Goal: Transaction & Acquisition: Purchase product/service

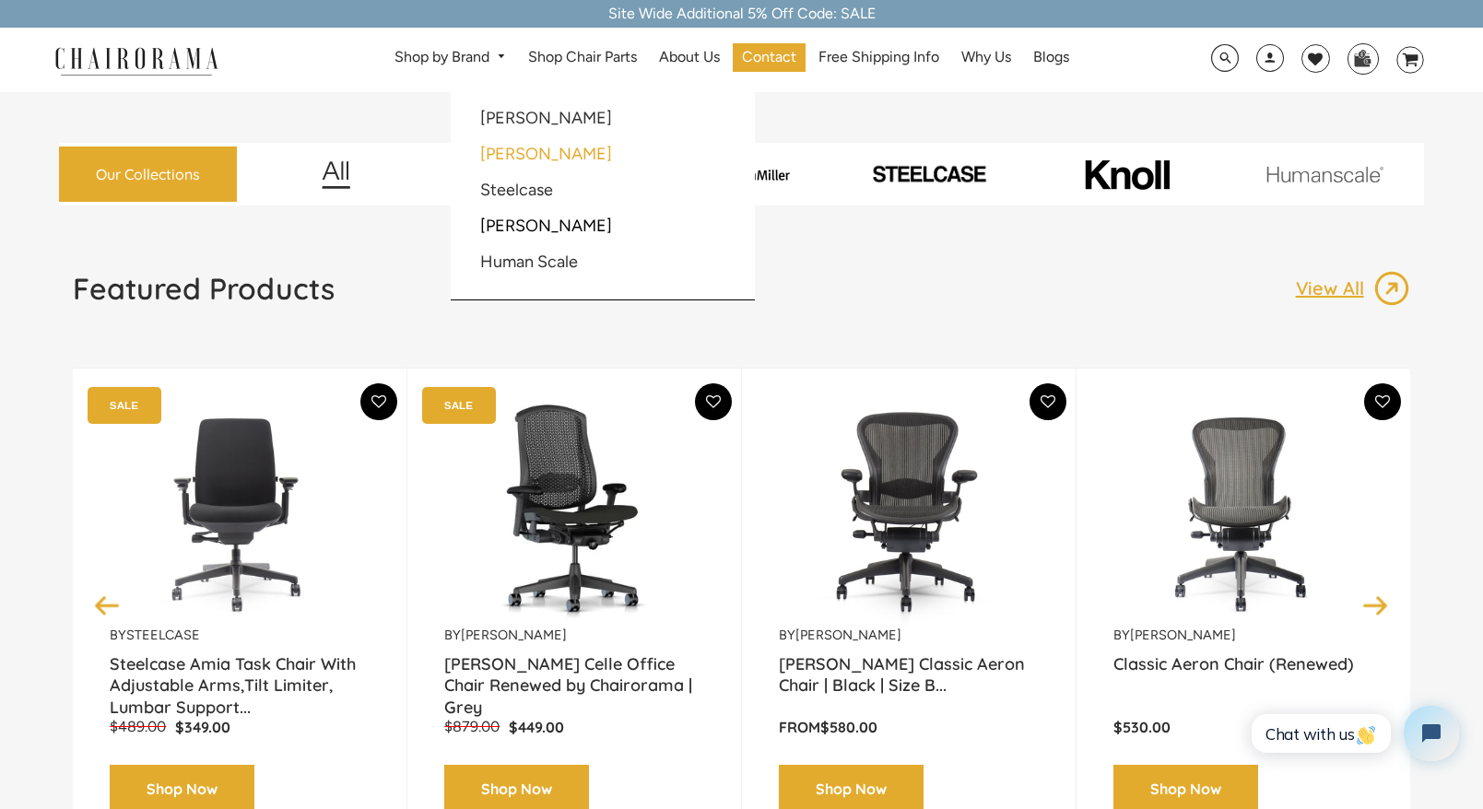
click at [490, 151] on link "[PERSON_NAME]" at bounding box center [546, 154] width 132 height 20
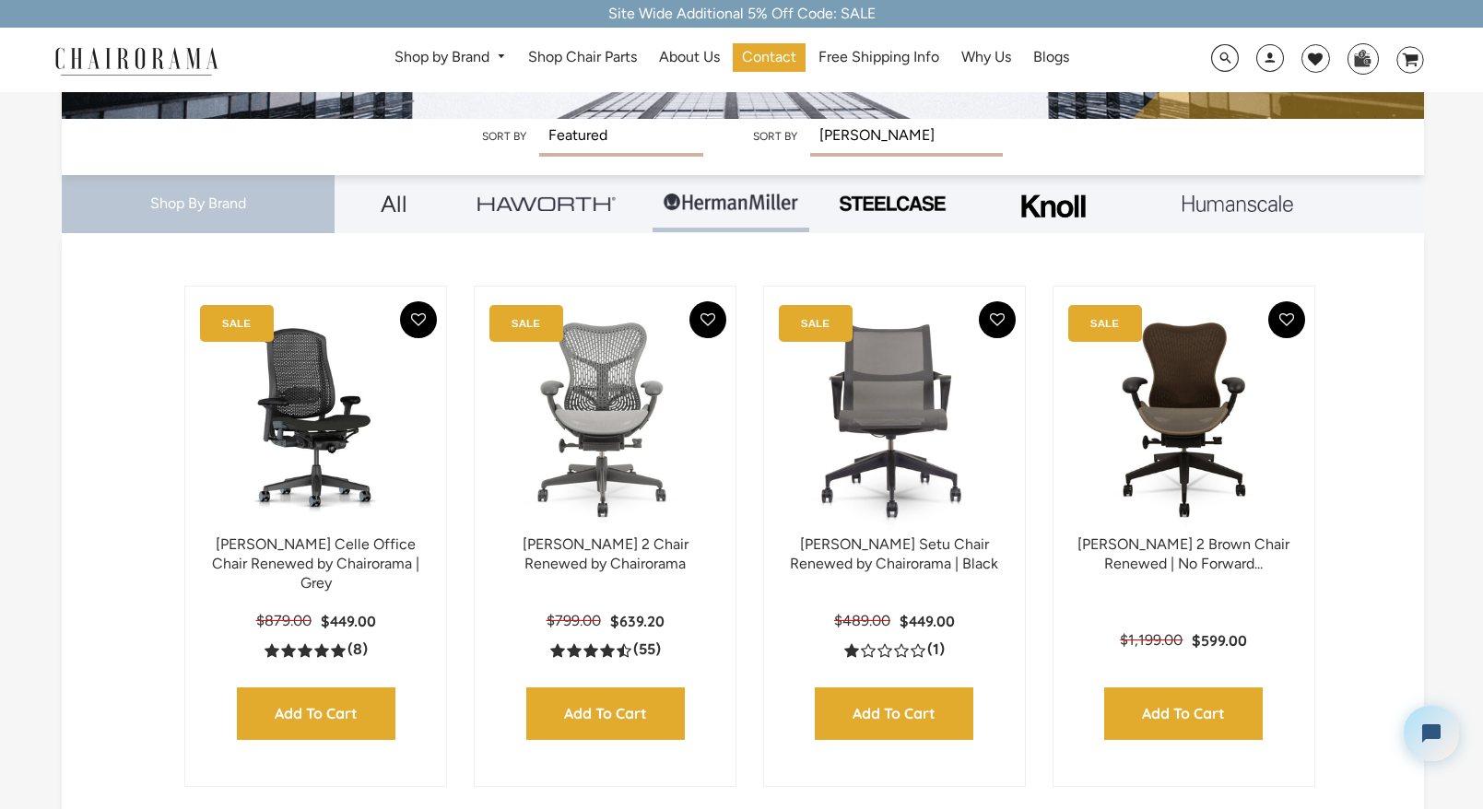
scroll to position [384, 0]
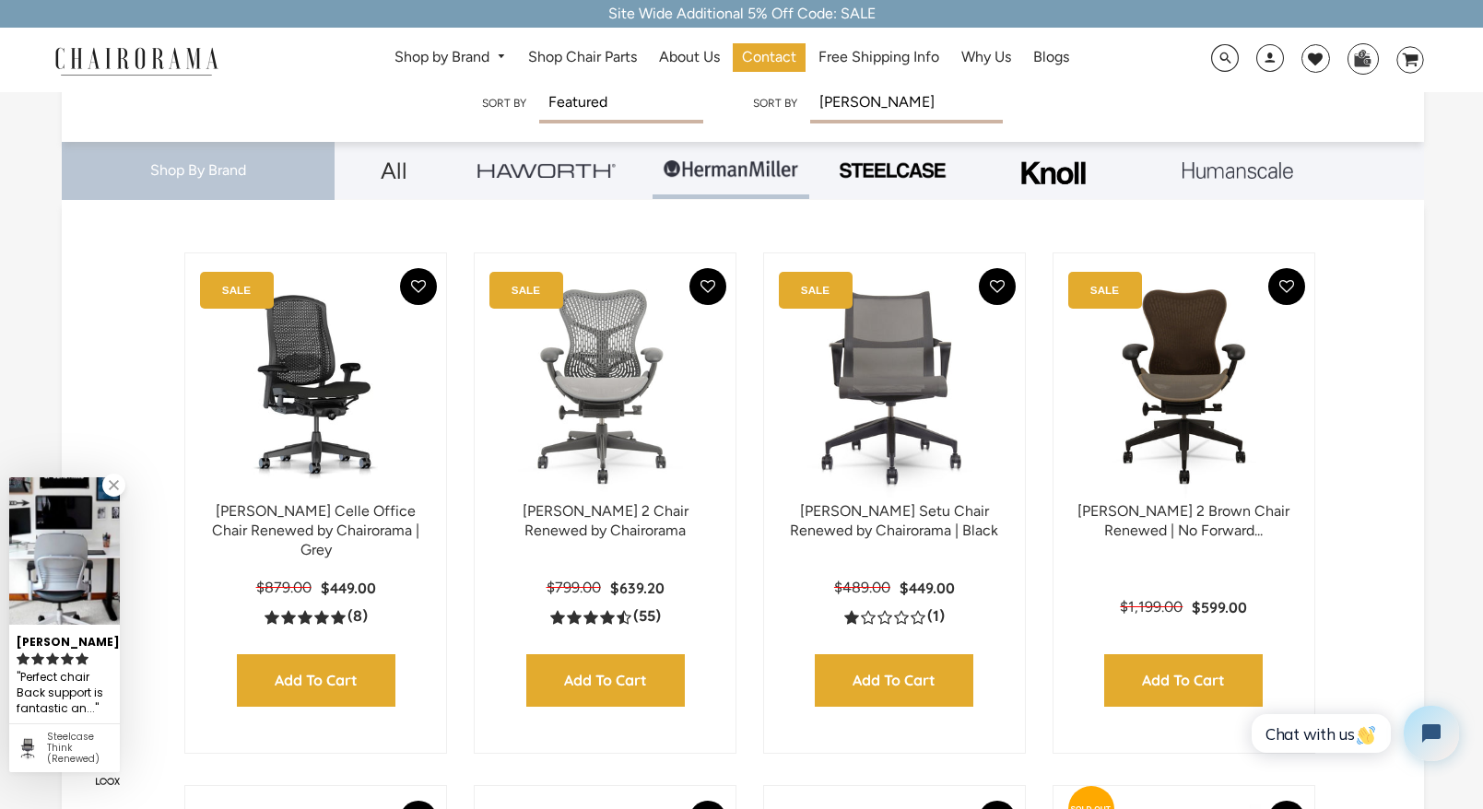
click at [107, 490] on link at bounding box center [113, 485] width 23 height 23
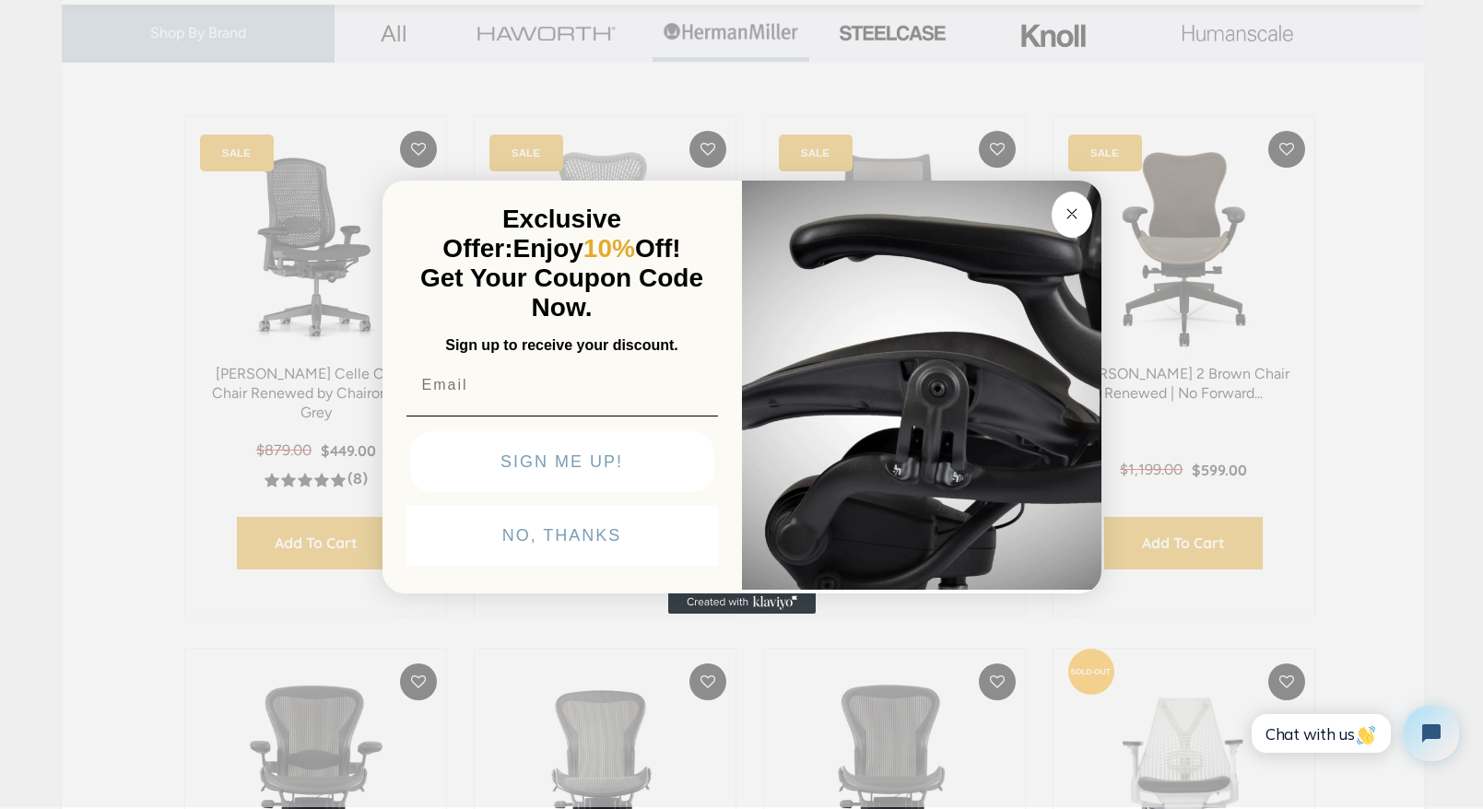
scroll to position [557, 0]
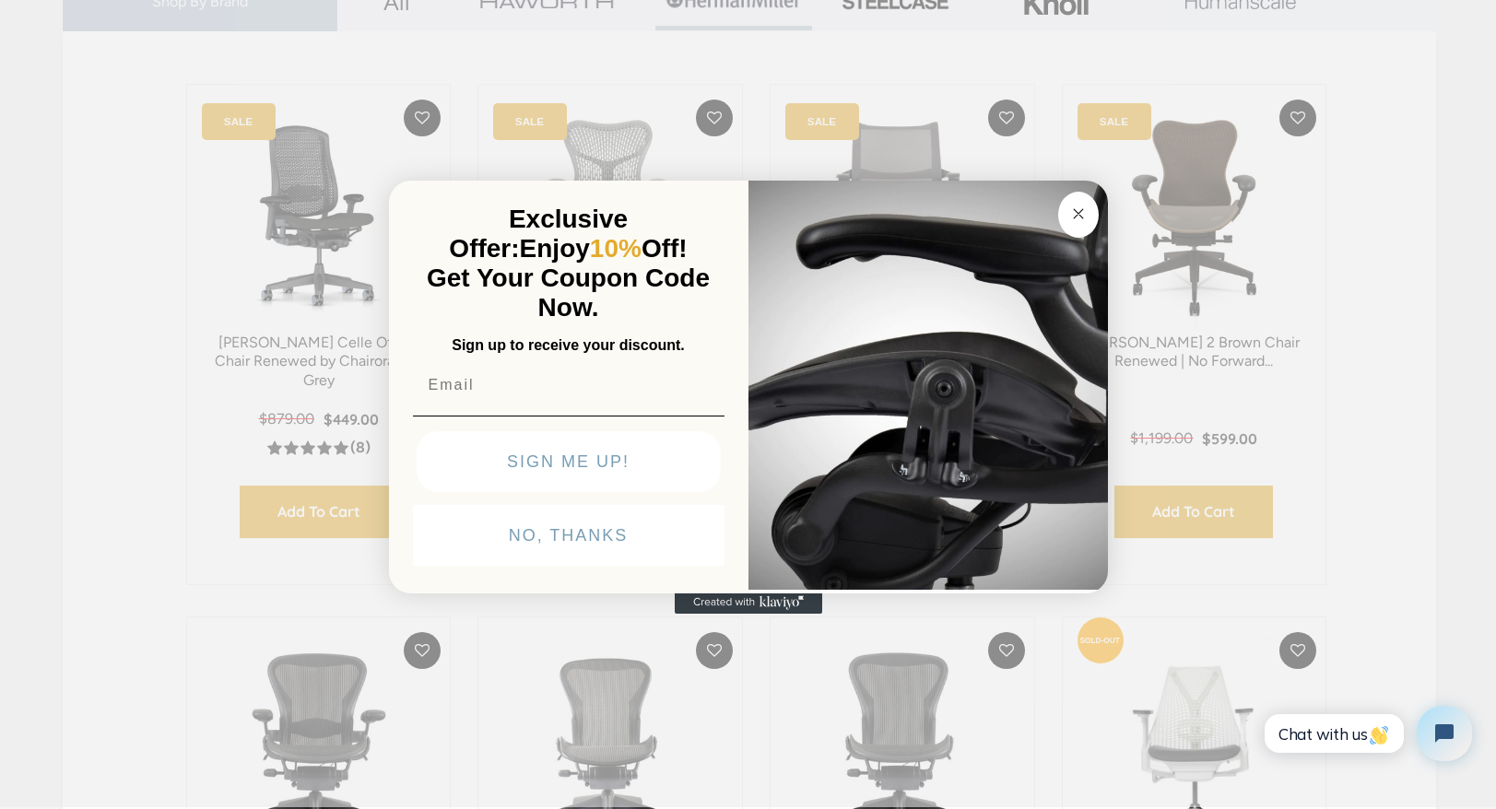
click at [1084, 215] on circle "Close dialog" at bounding box center [1077, 214] width 21 height 21
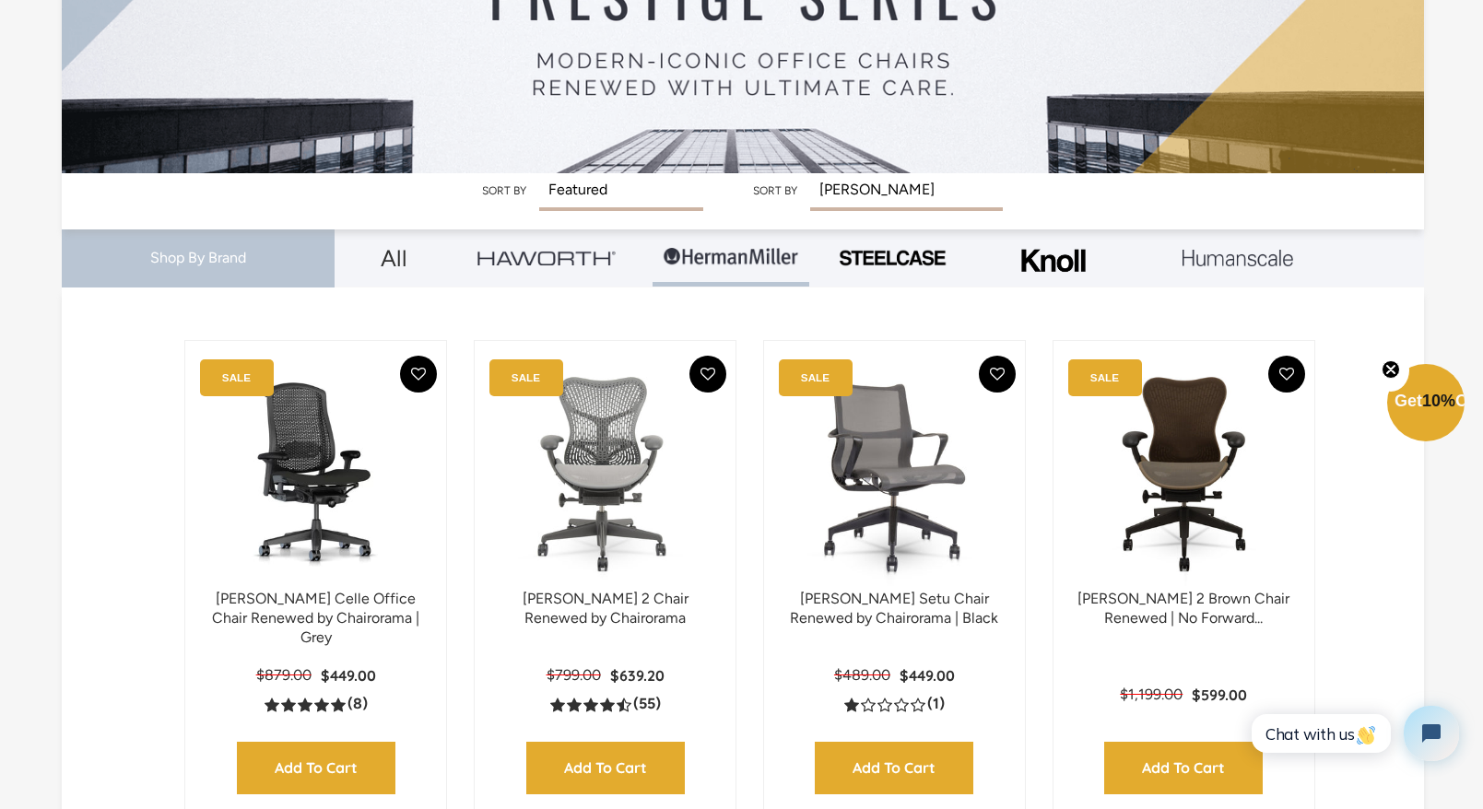
scroll to position [445, 0]
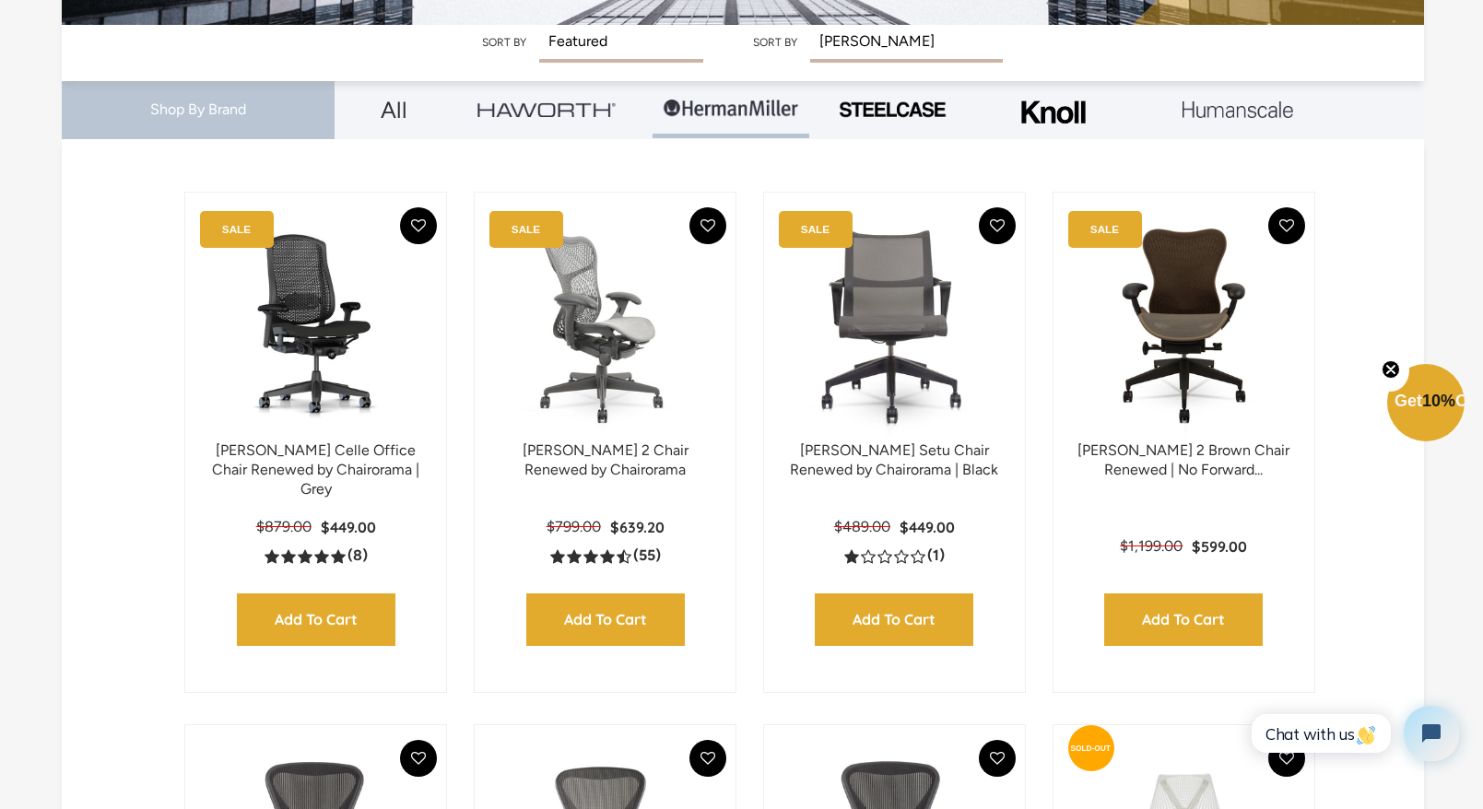
click at [610, 458] on p "[PERSON_NAME] 2 Chair Renewed by Chairorama" at bounding box center [605, 461] width 224 height 39
click at [607, 347] on img at bounding box center [605, 326] width 224 height 230
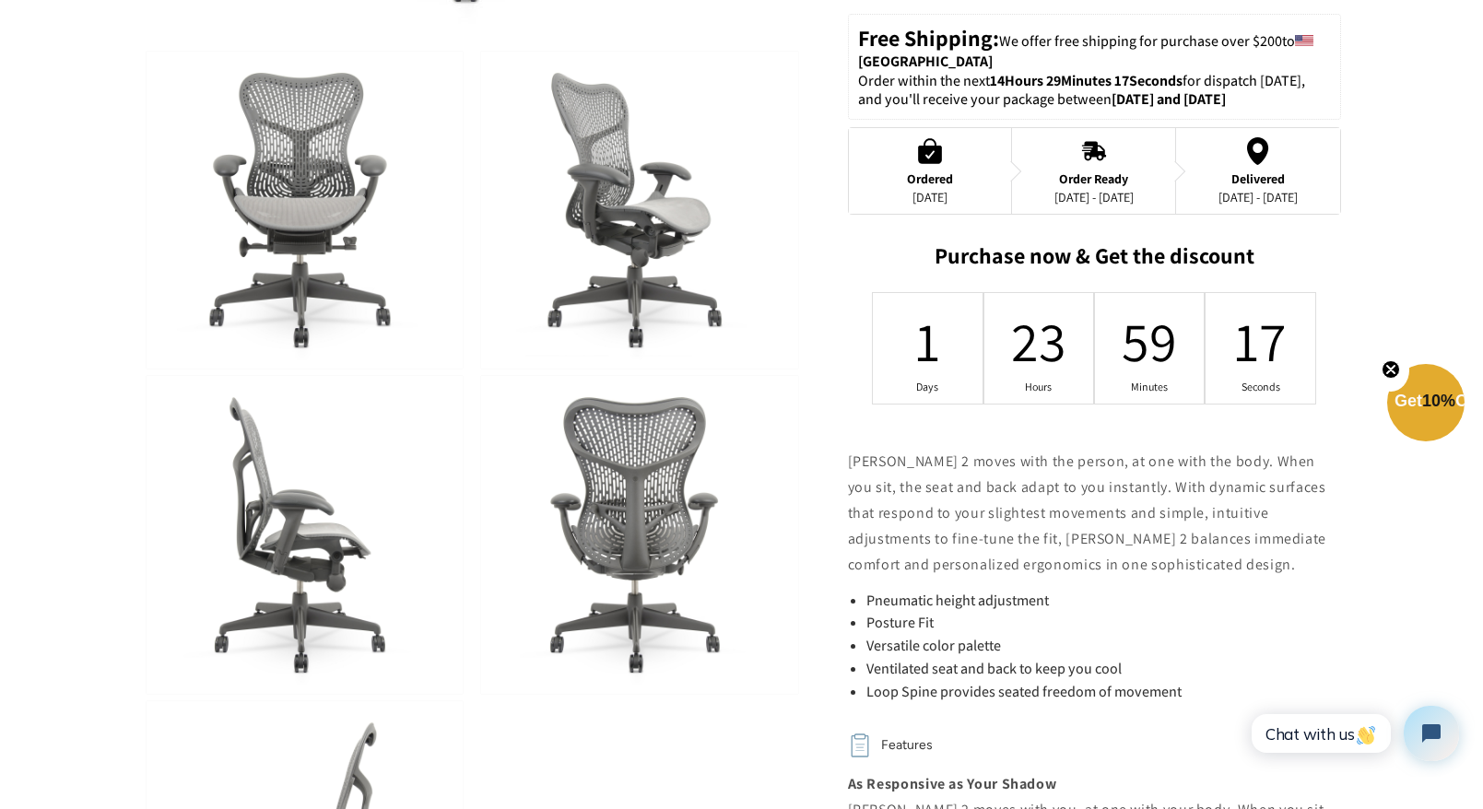
scroll to position [806, 0]
